Goal: Find specific page/section

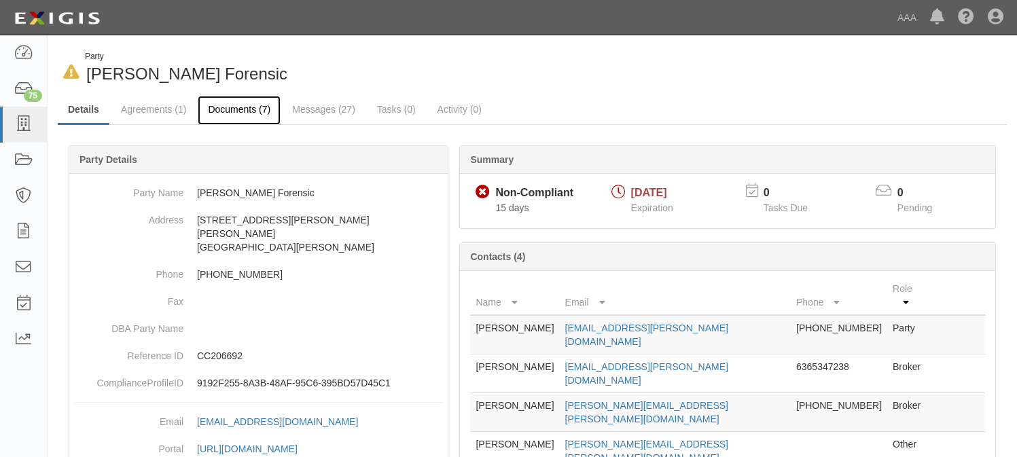
click at [232, 107] on link "Documents (7)" at bounding box center [239, 110] width 83 height 29
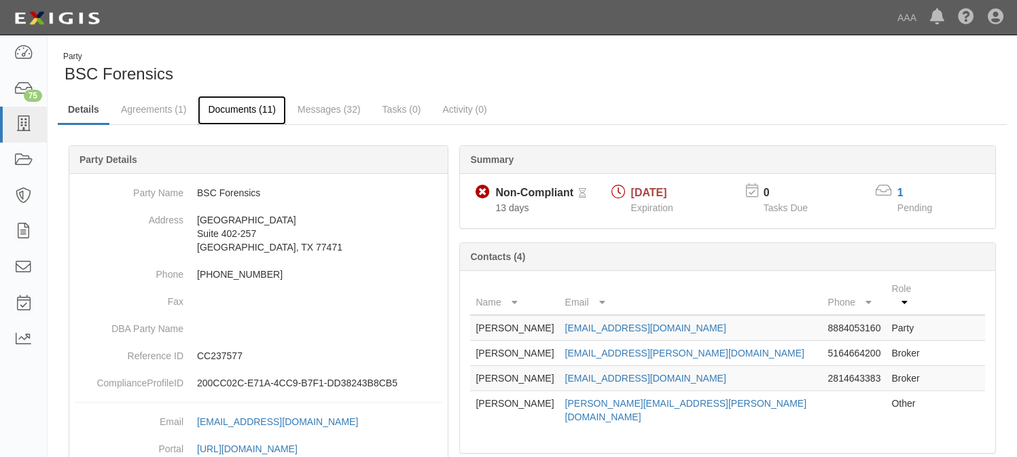
click at [242, 99] on link "Documents (11)" at bounding box center [242, 110] width 88 height 29
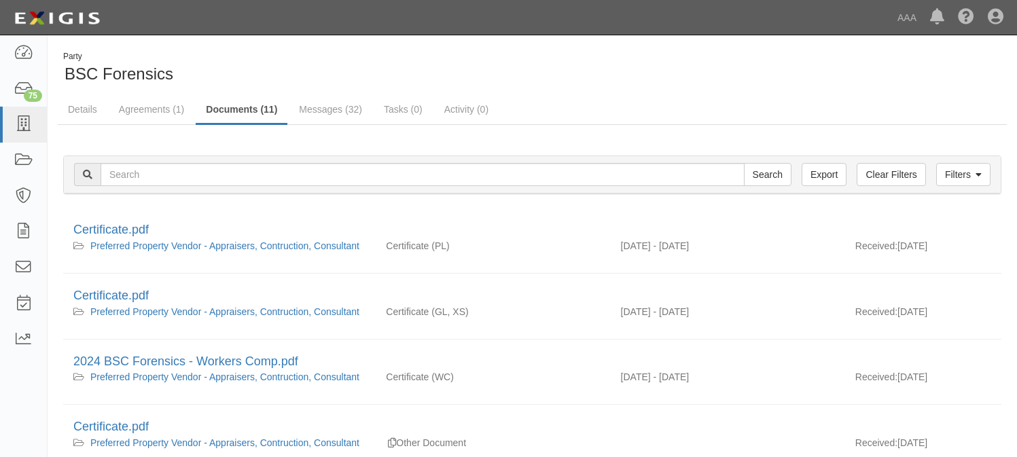
click at [22, 411] on div "Dashboard 75 Inbox Parties Agreements Coverages Documents Messages Tasks Reports" at bounding box center [24, 246] width 48 height 422
